Goal: Transaction & Acquisition: Purchase product/service

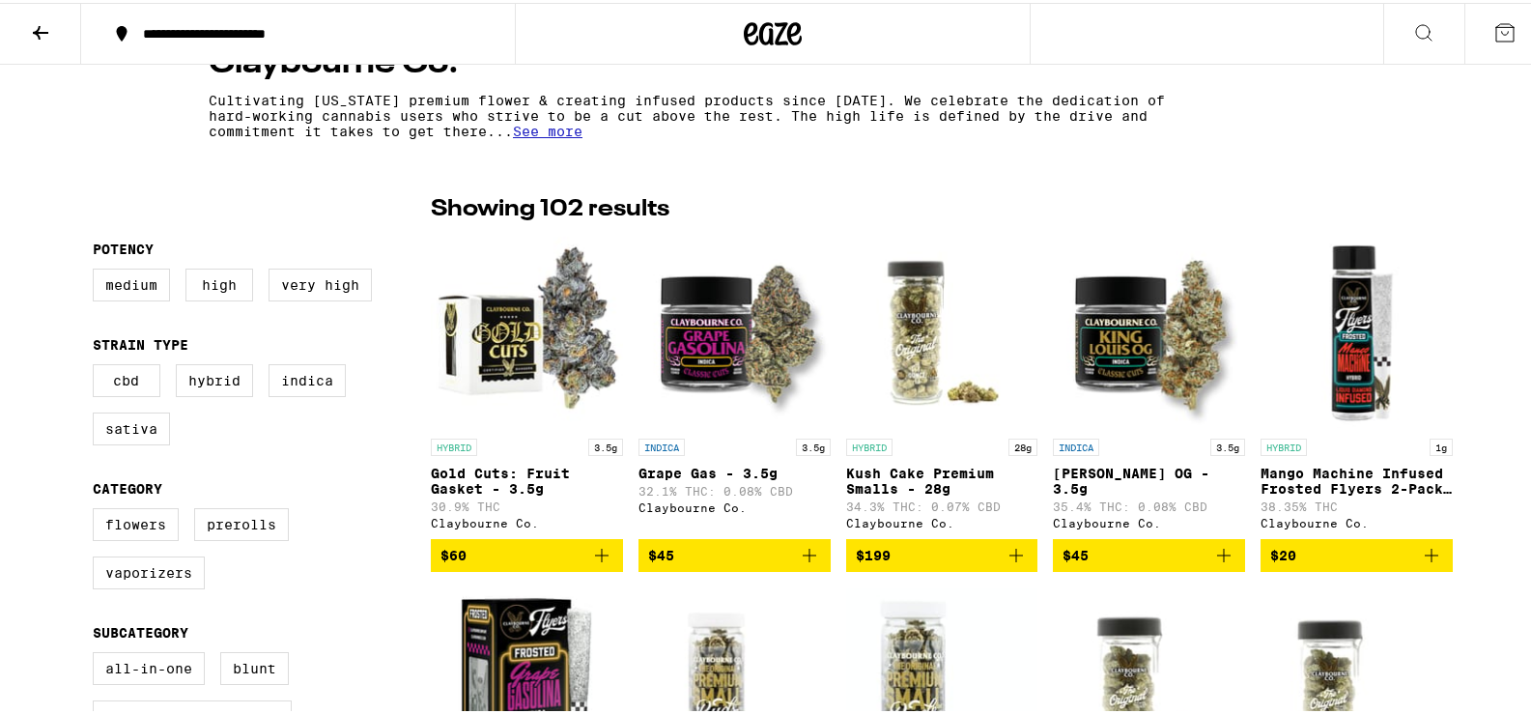
scroll to position [483, 0]
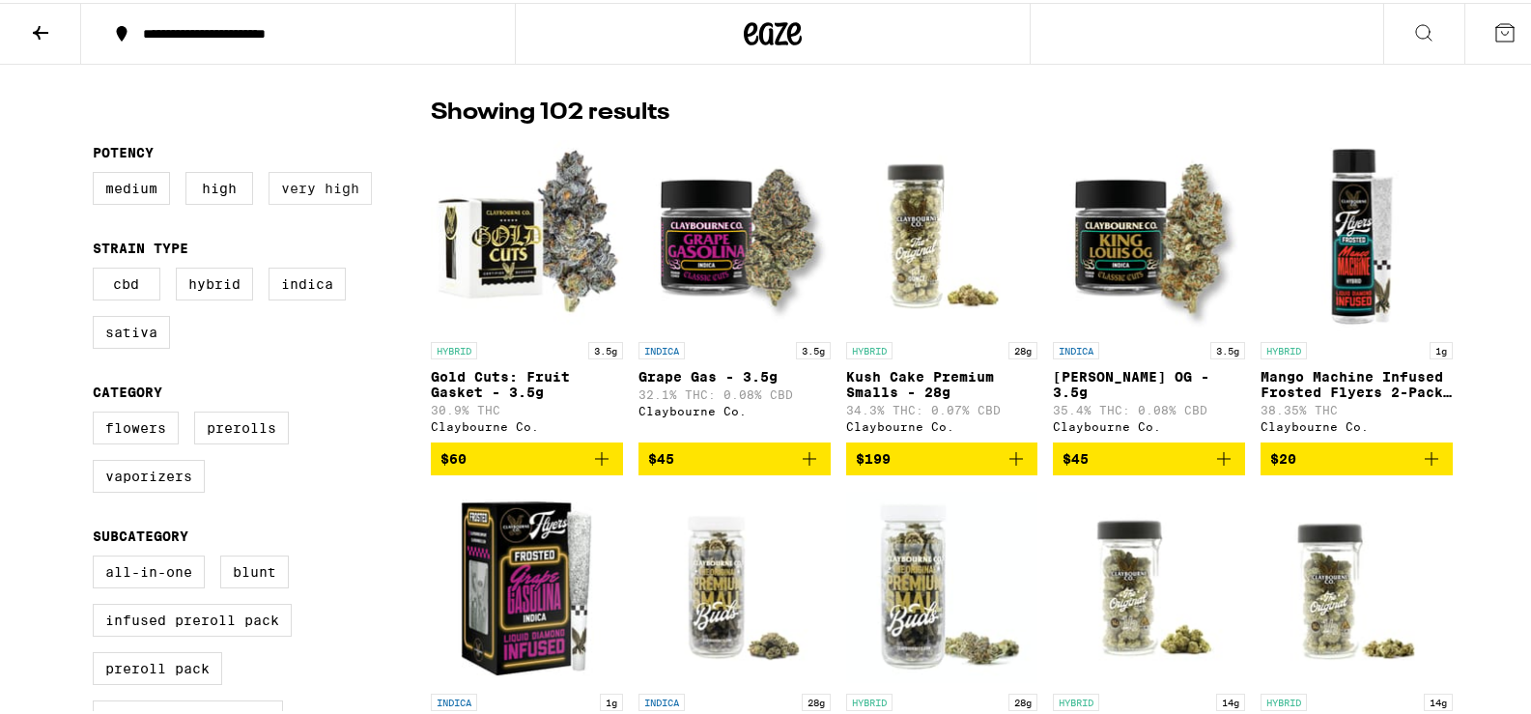
click at [299, 190] on label "Very High" at bounding box center [319, 185] width 103 height 33
click at [98, 173] on input "Very High" at bounding box center [97, 172] width 1 height 1
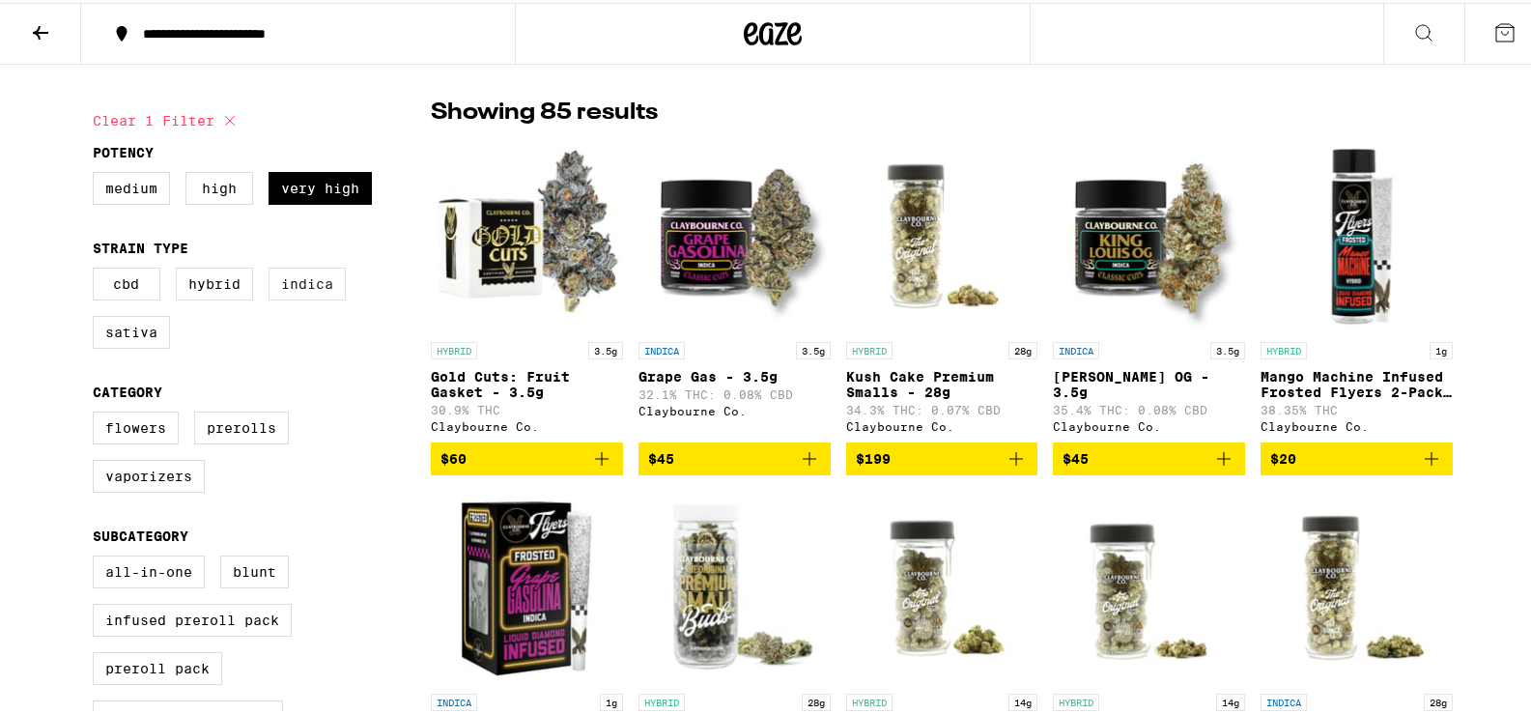
click at [308, 294] on label "Indica" at bounding box center [306, 281] width 77 height 33
click at [98, 268] on input "Indica" at bounding box center [97, 267] width 1 height 1
checkbox input "true"
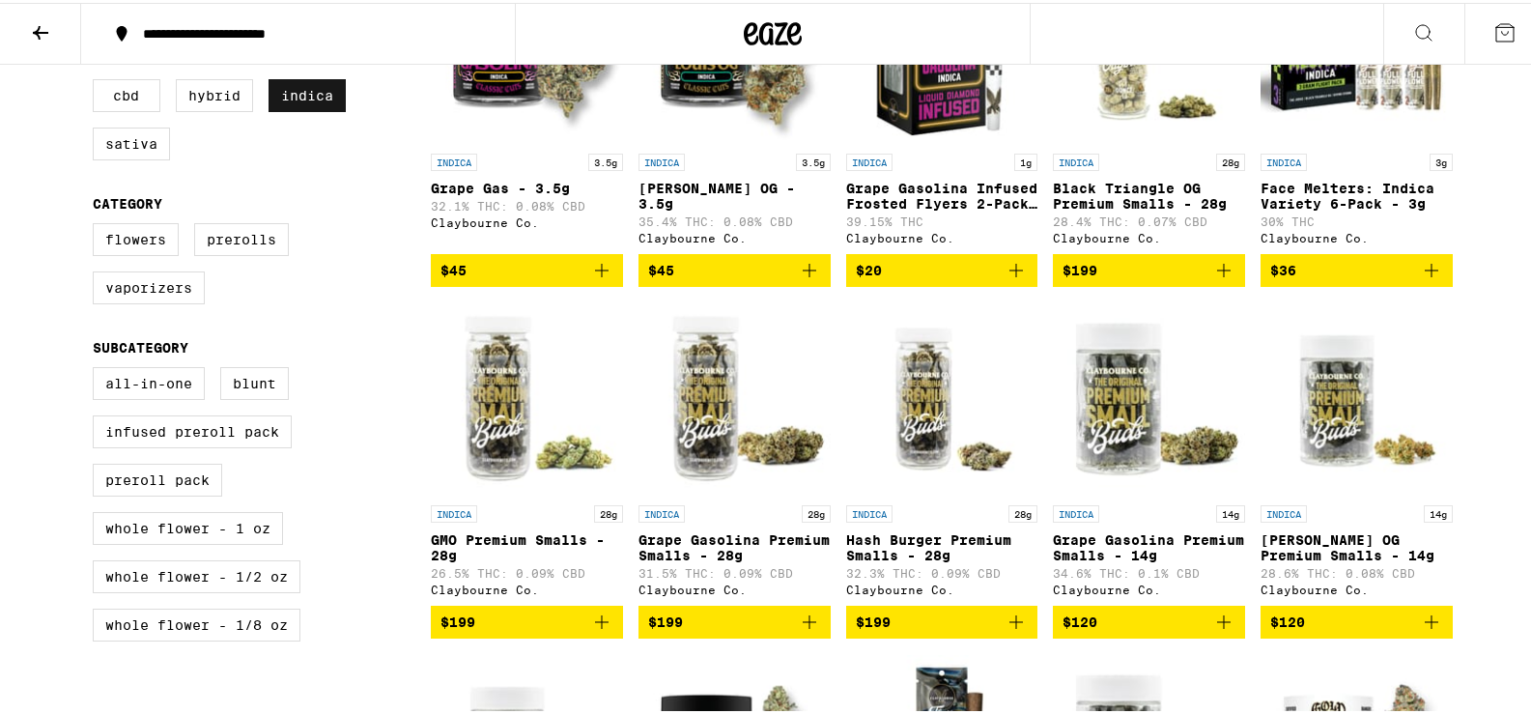
scroll to position [676, 0]
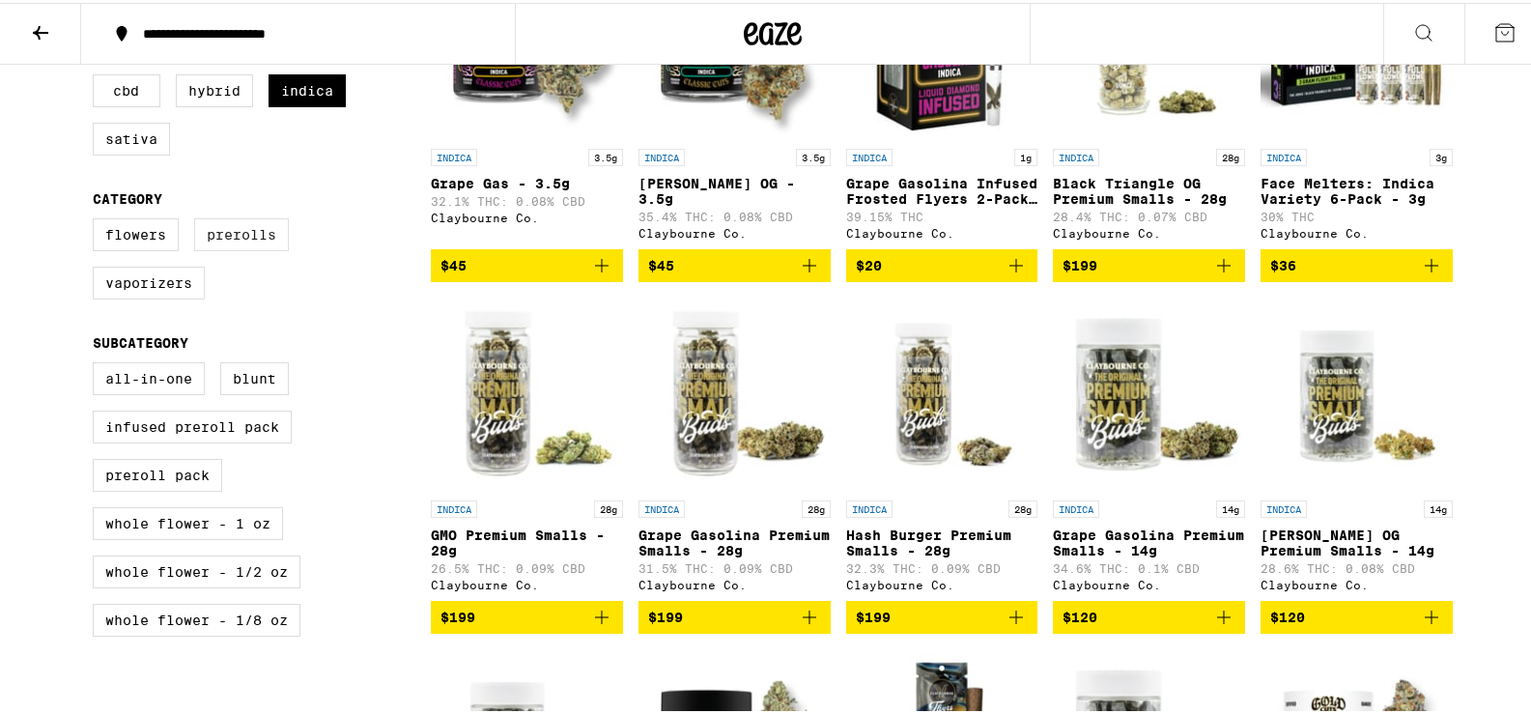
click at [248, 238] on label "Prerolls" at bounding box center [241, 231] width 95 height 33
click at [98, 219] on input "Prerolls" at bounding box center [97, 218] width 1 height 1
click at [248, 238] on label "Prerolls" at bounding box center [241, 231] width 95 height 33
click at [98, 219] on input "Prerolls" at bounding box center [97, 218] width 1 height 1
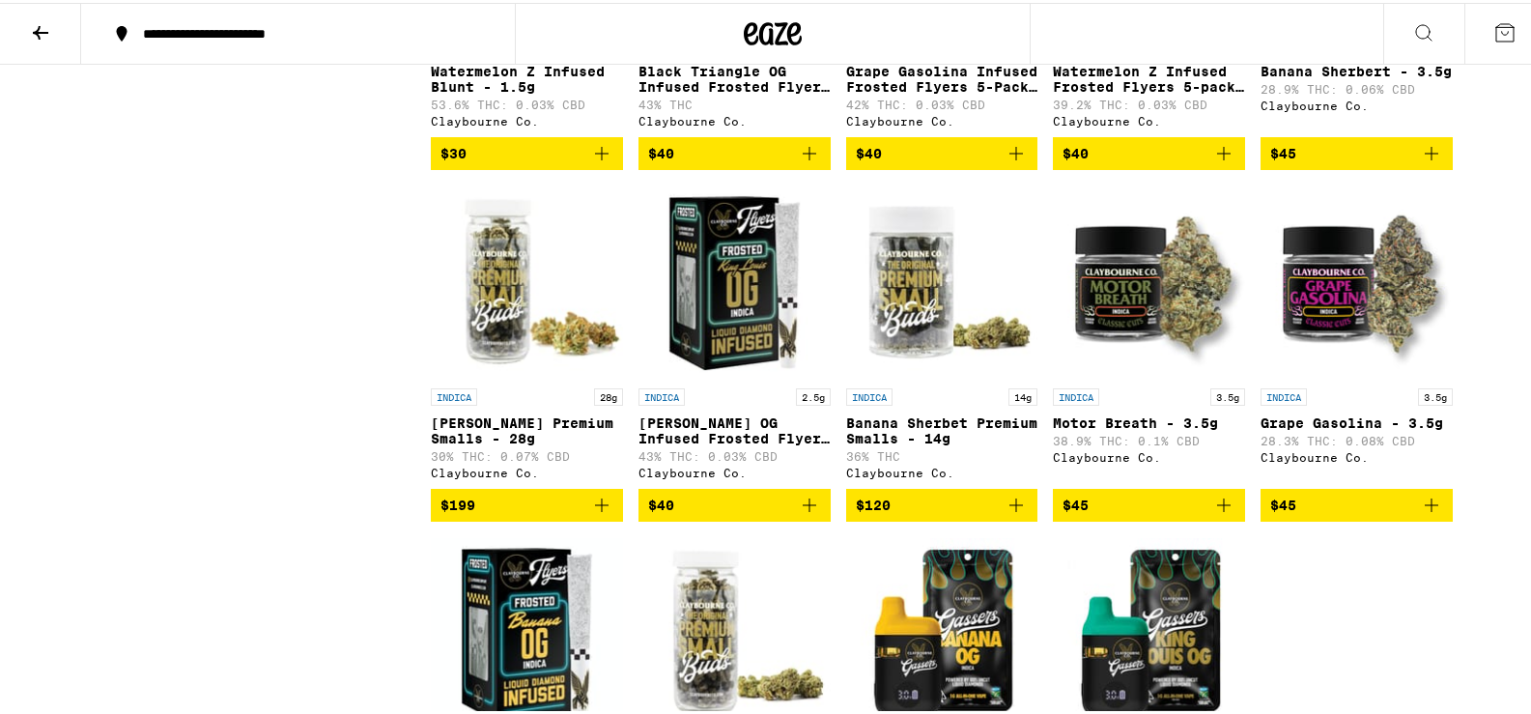
scroll to position [1931, 0]
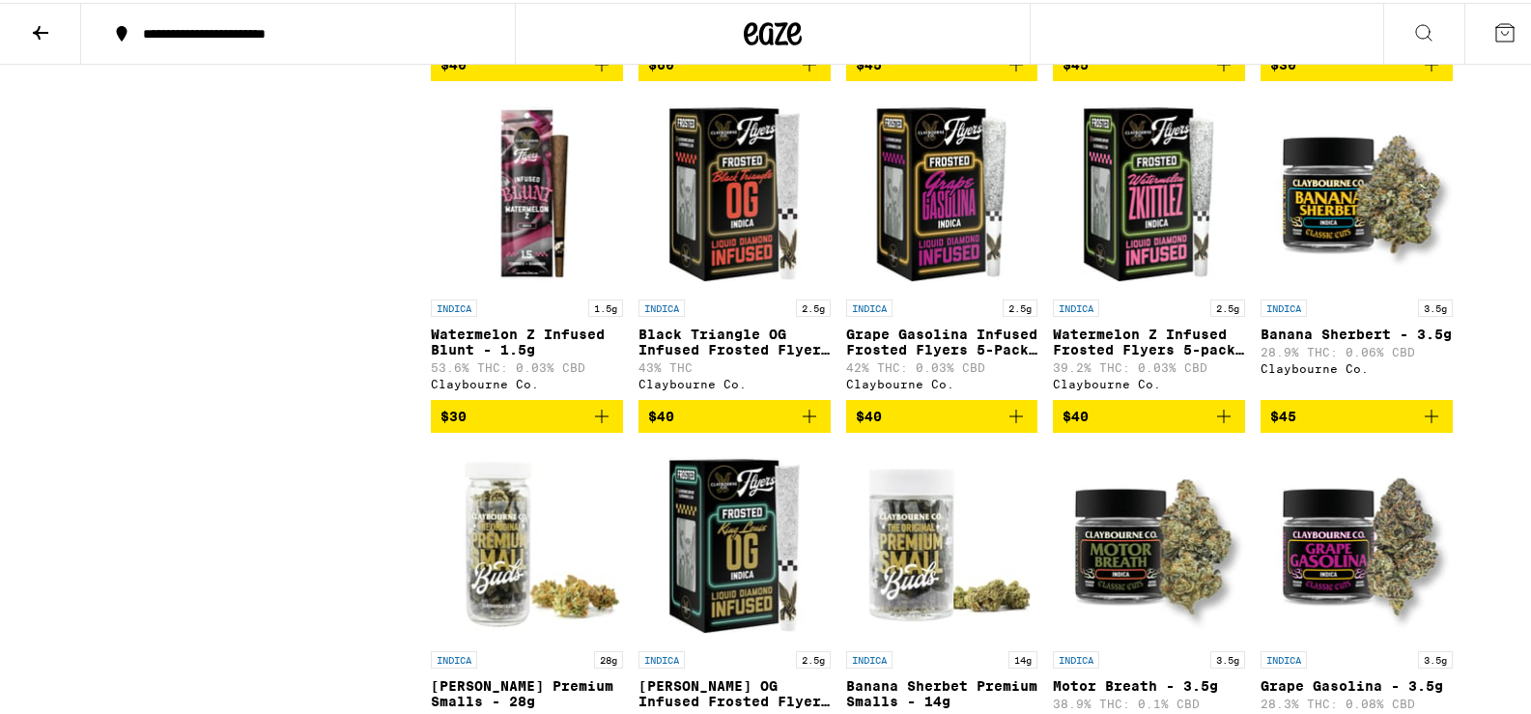
scroll to position [676, 0]
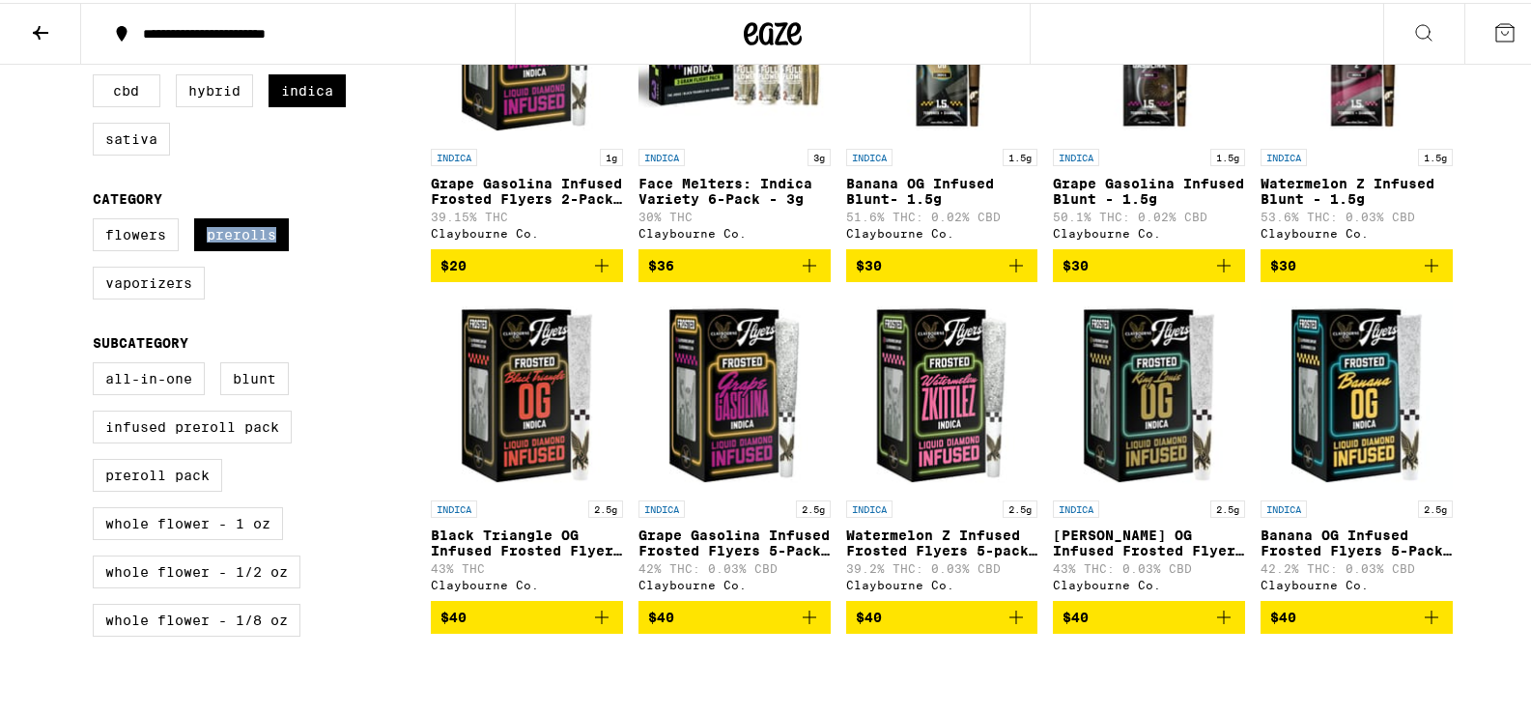
checkbox input "false"
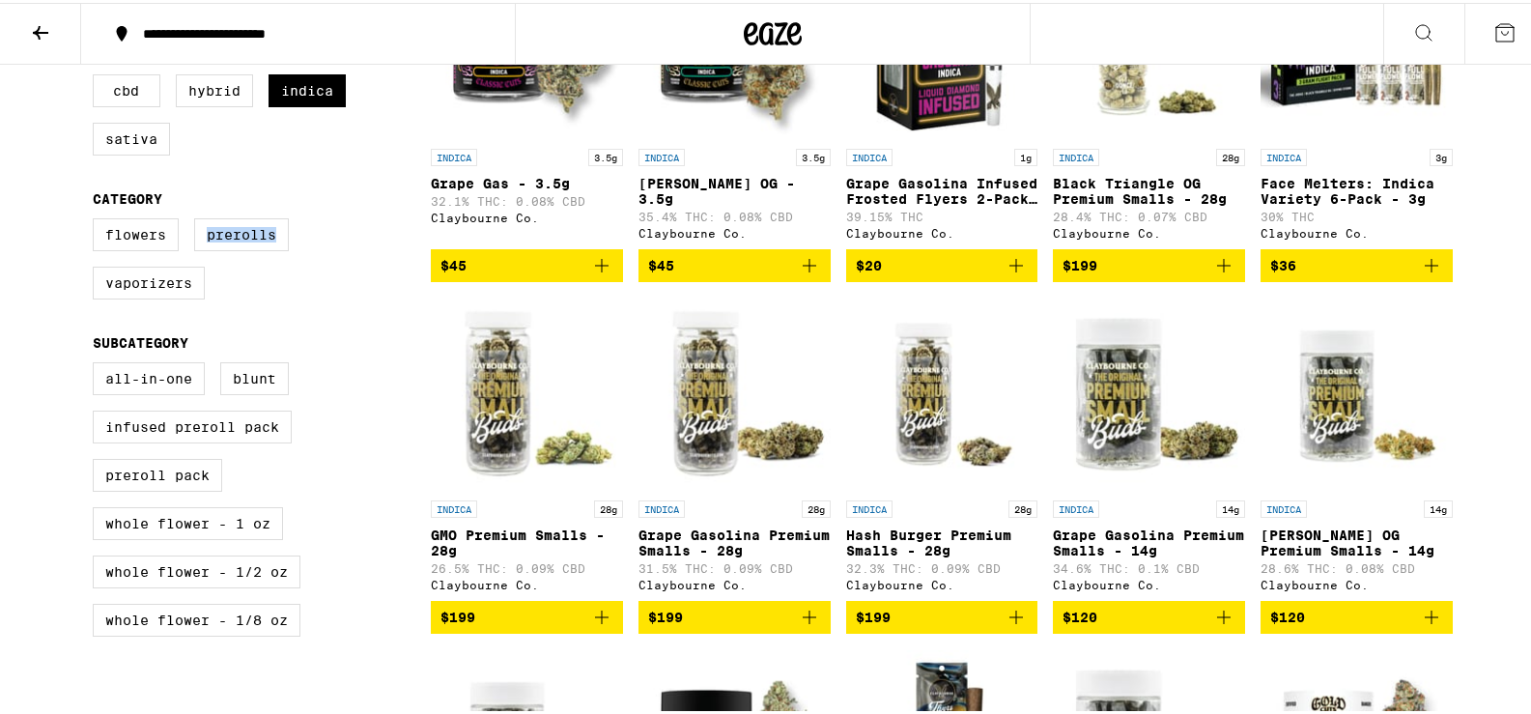
checkbox input "false"
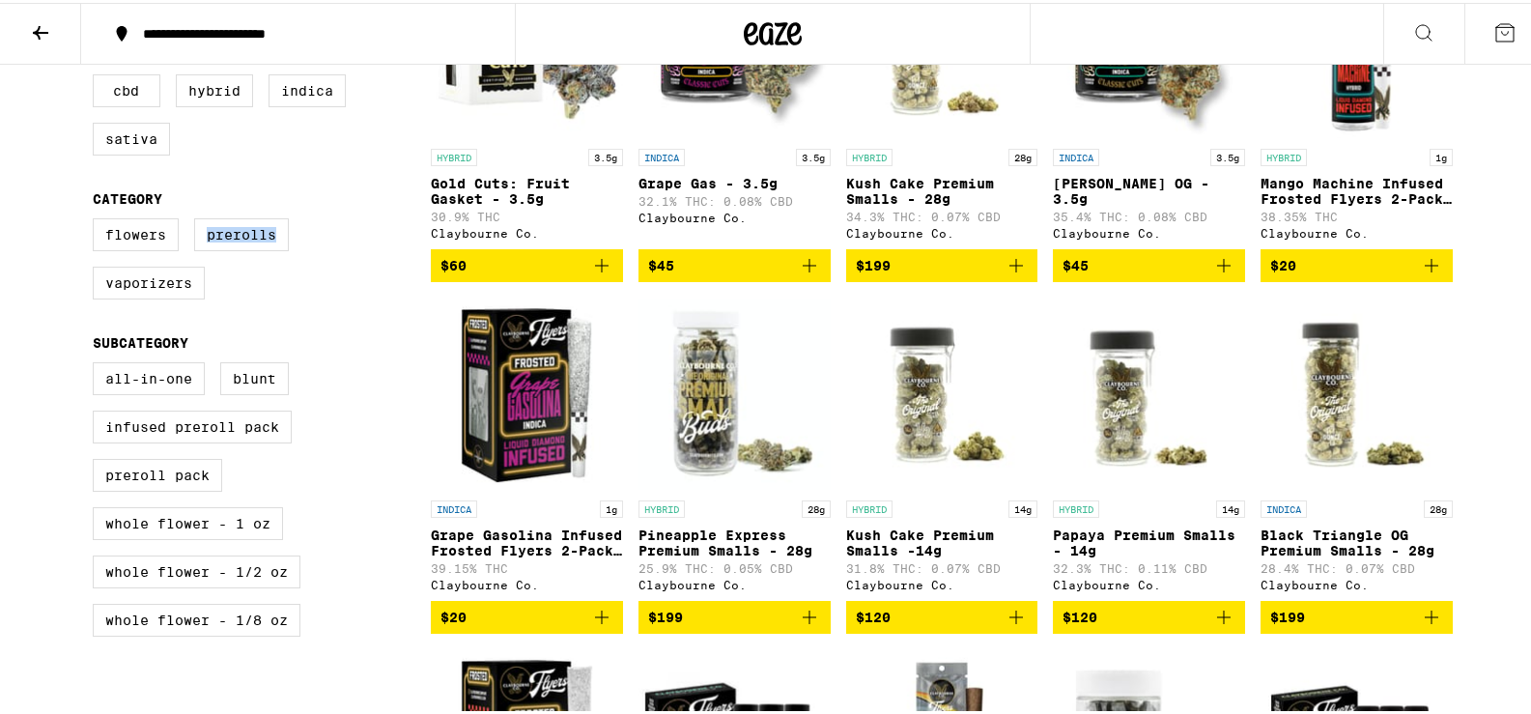
scroll to position [483, 0]
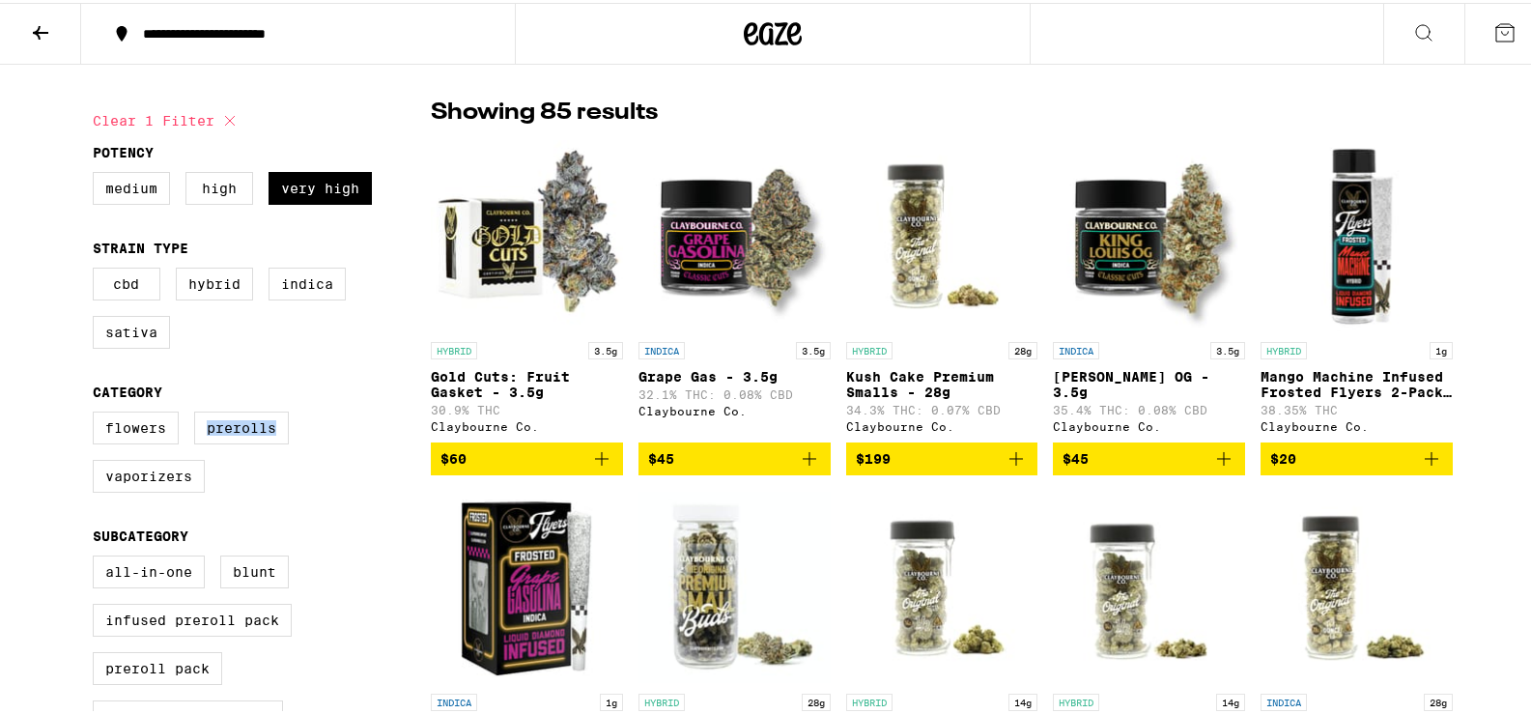
checkbox input "false"
